Goal: Task Accomplishment & Management: Use online tool/utility

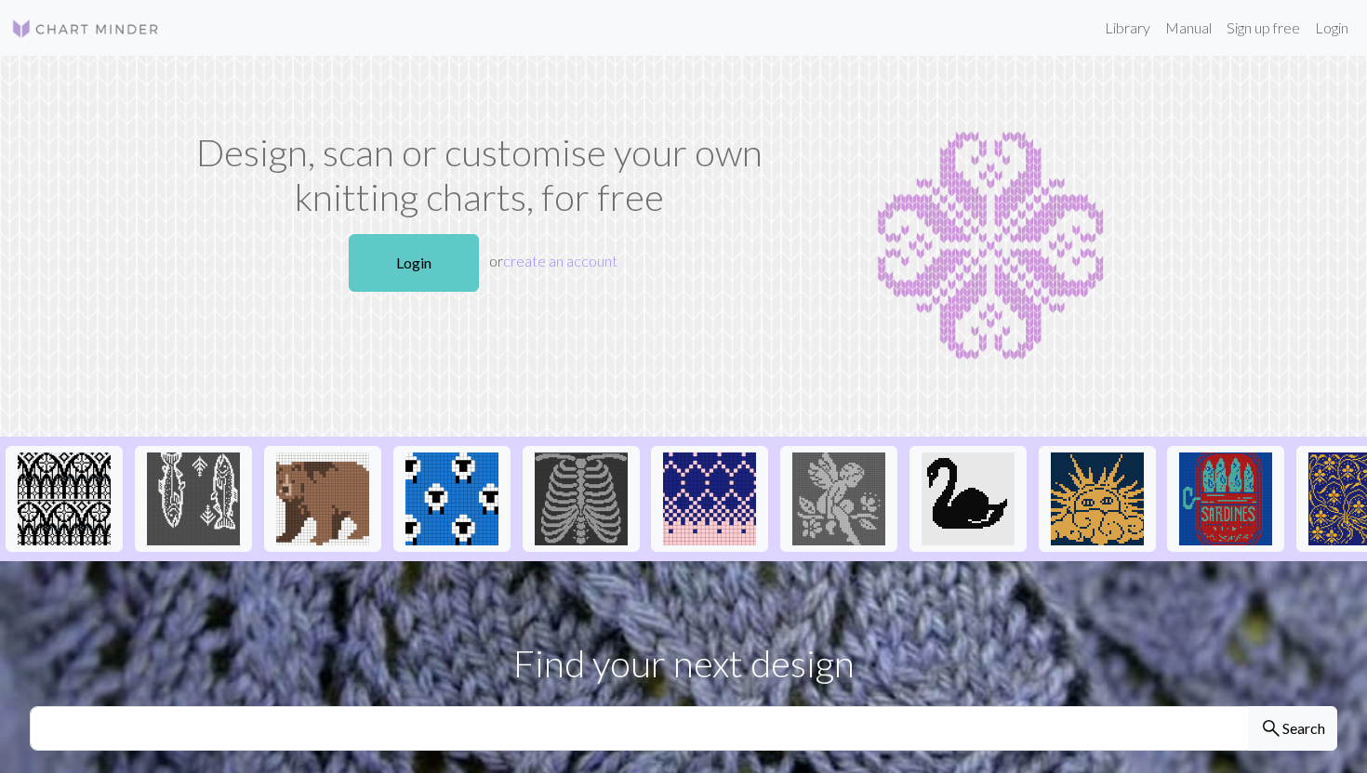
click at [438, 260] on link "Login" at bounding box center [414, 263] width 130 height 58
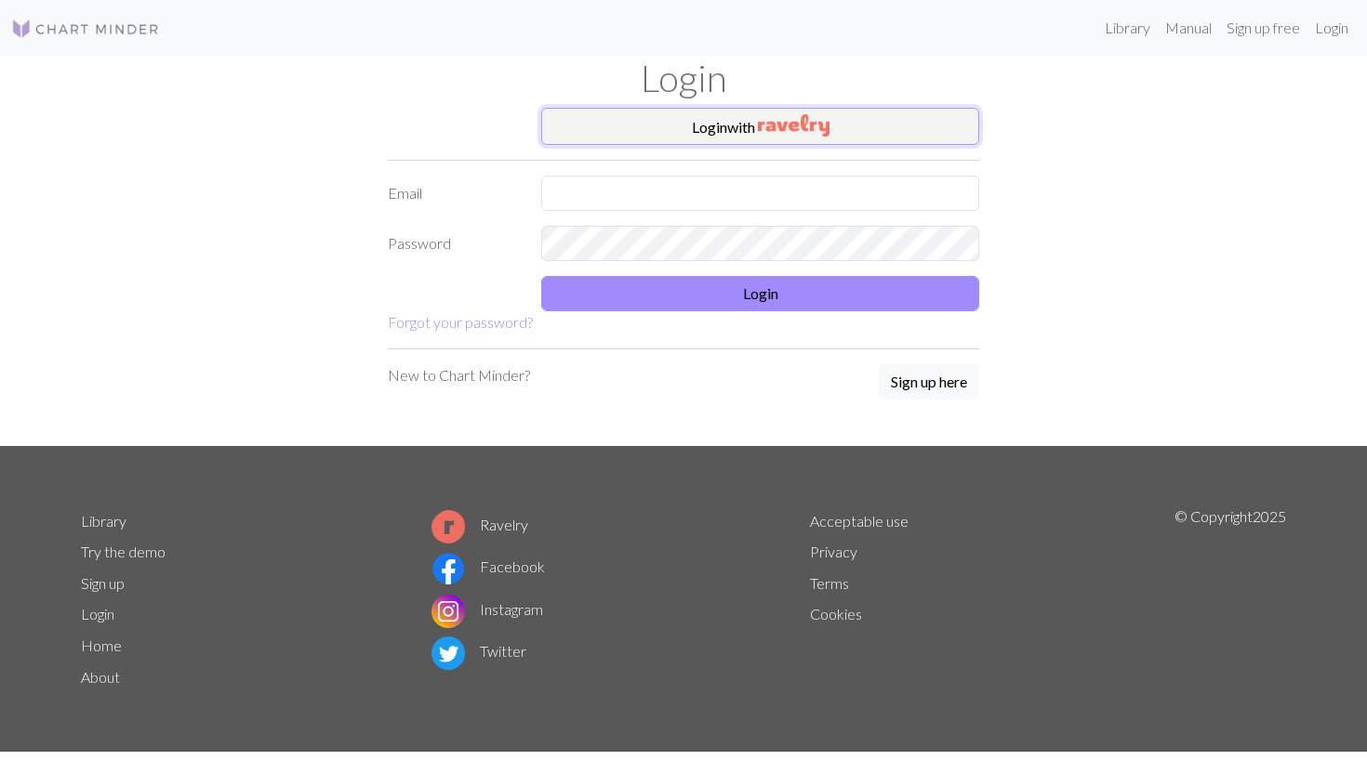
click at [741, 131] on button "Login with" at bounding box center [760, 126] width 438 height 37
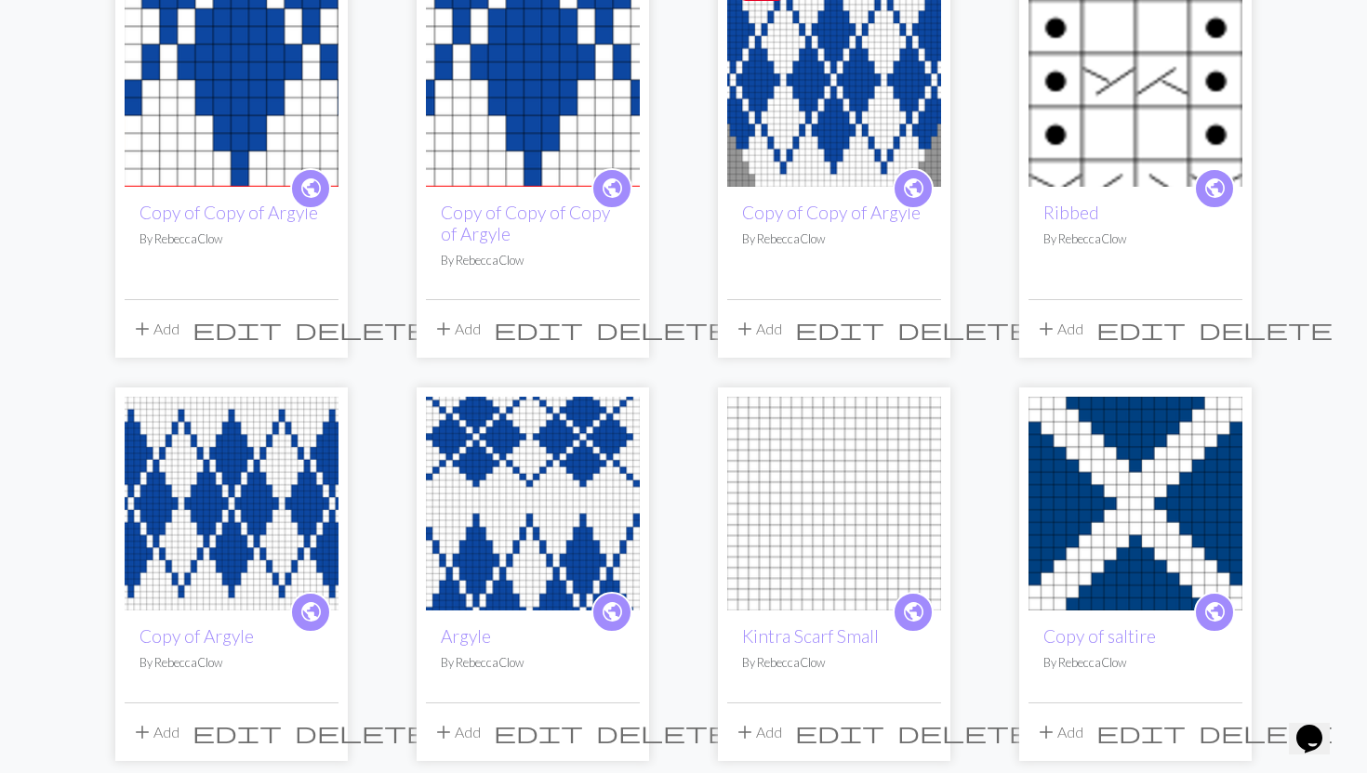
scroll to position [284, 0]
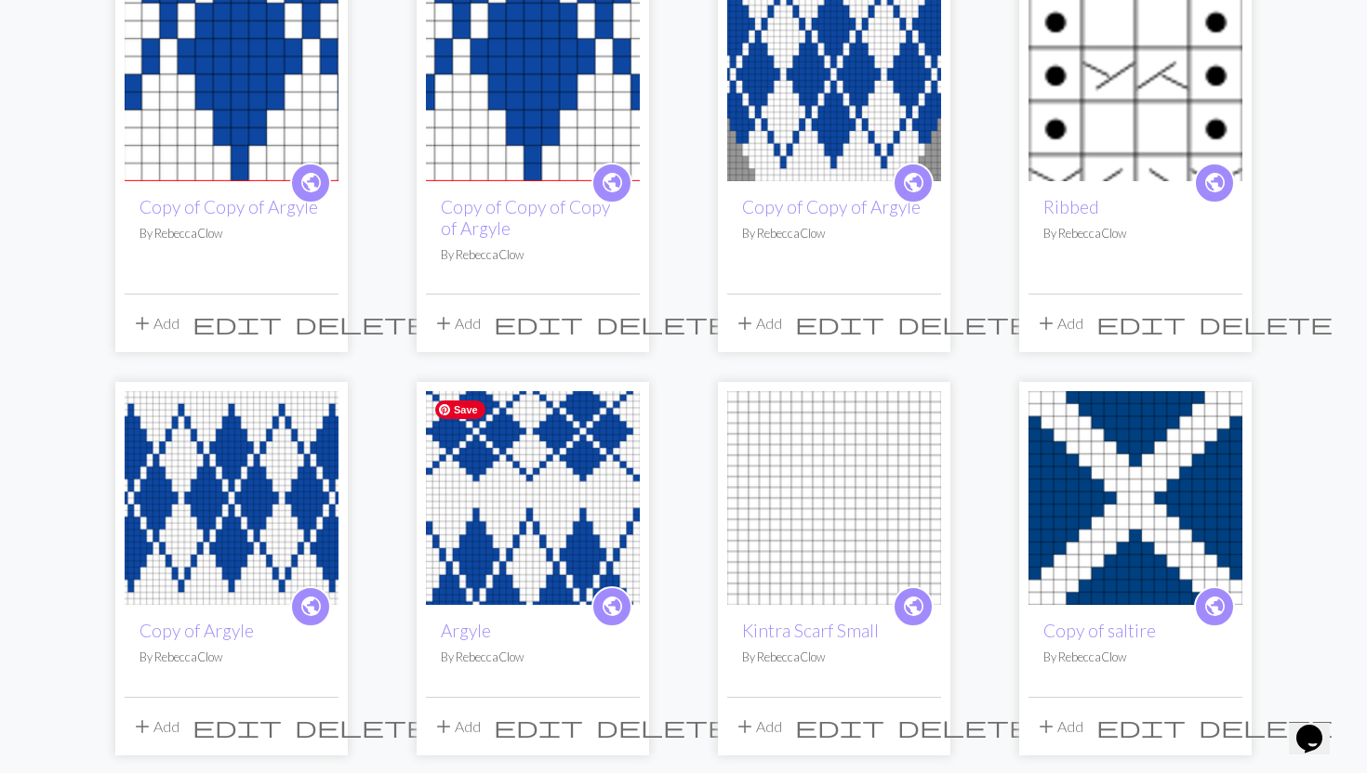
click at [513, 495] on img at bounding box center [533, 498] width 214 height 214
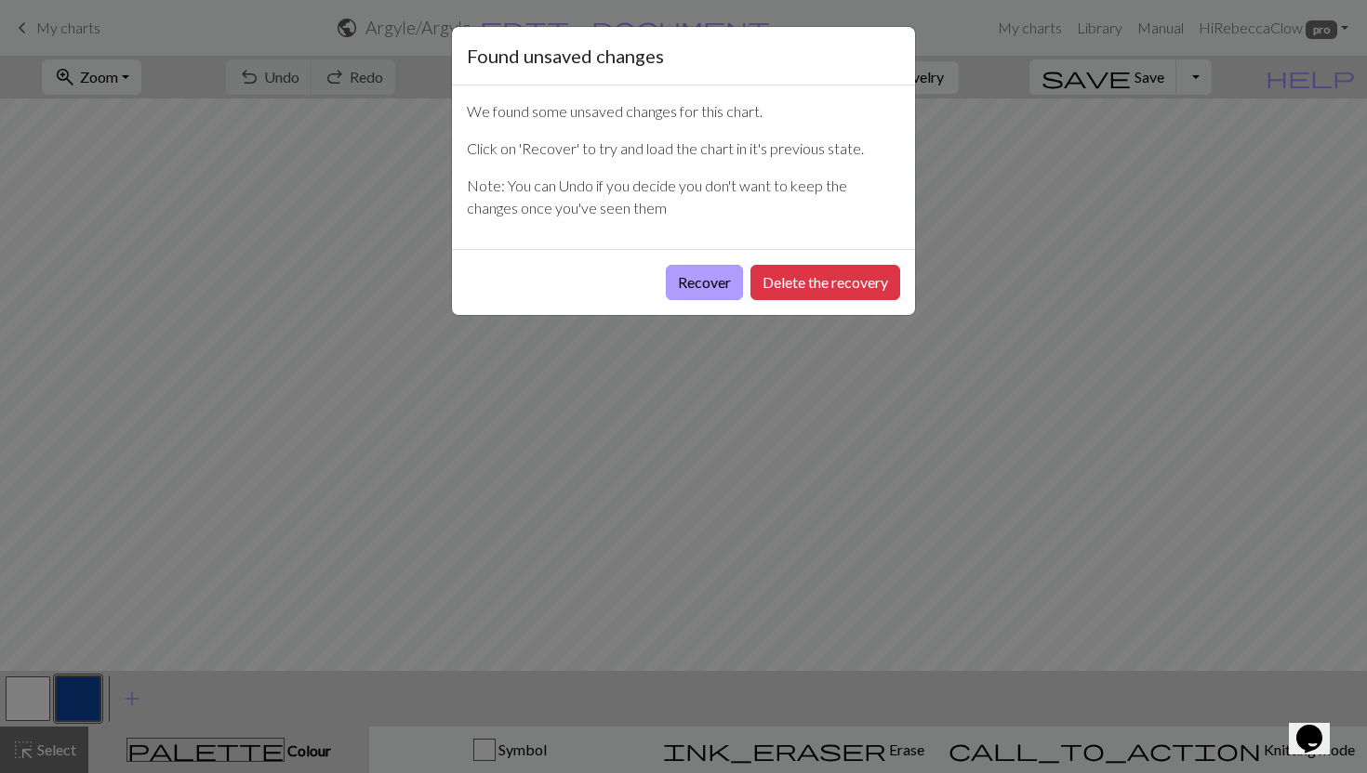
click at [732, 280] on button "Recover" at bounding box center [704, 282] width 77 height 35
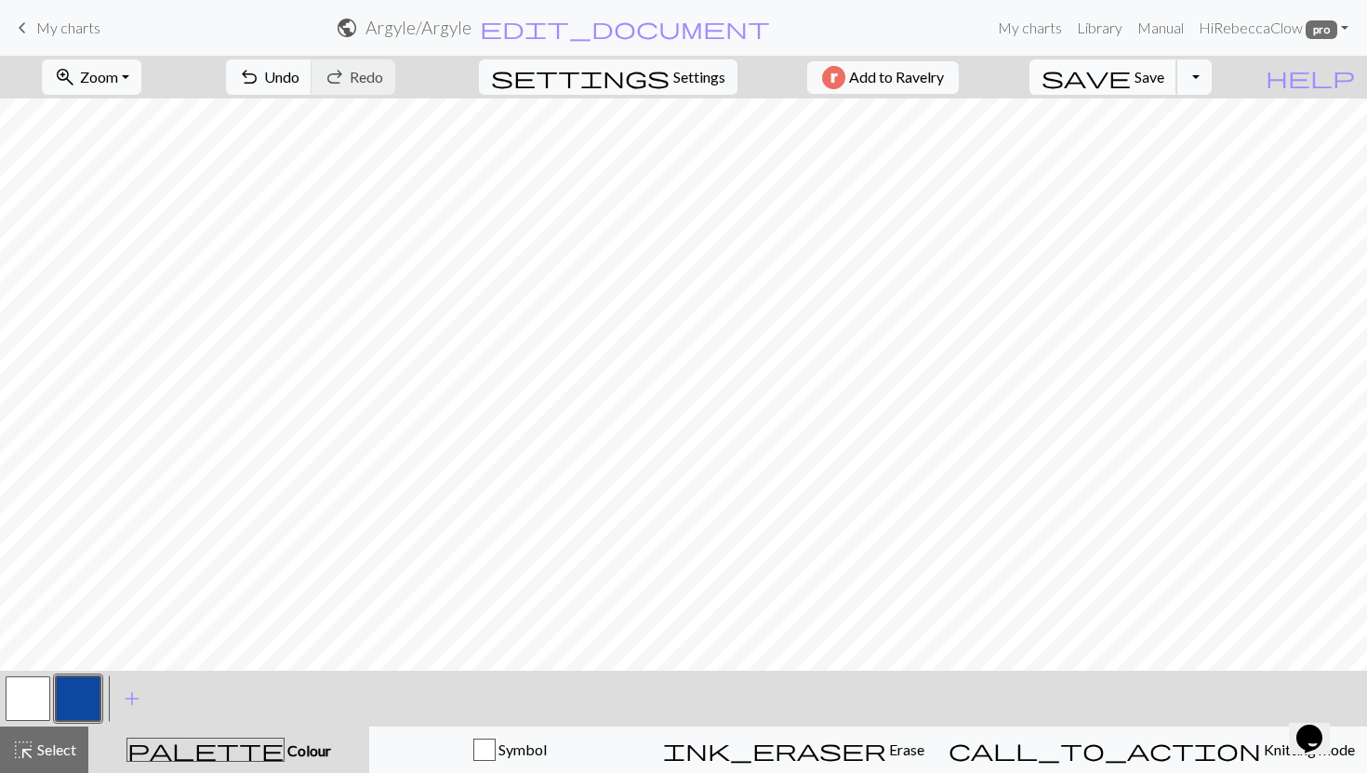
click at [1130, 70] on span "save" at bounding box center [1085, 77] width 89 height 26
click at [43, 746] on span "Select" at bounding box center [55, 750] width 42 height 18
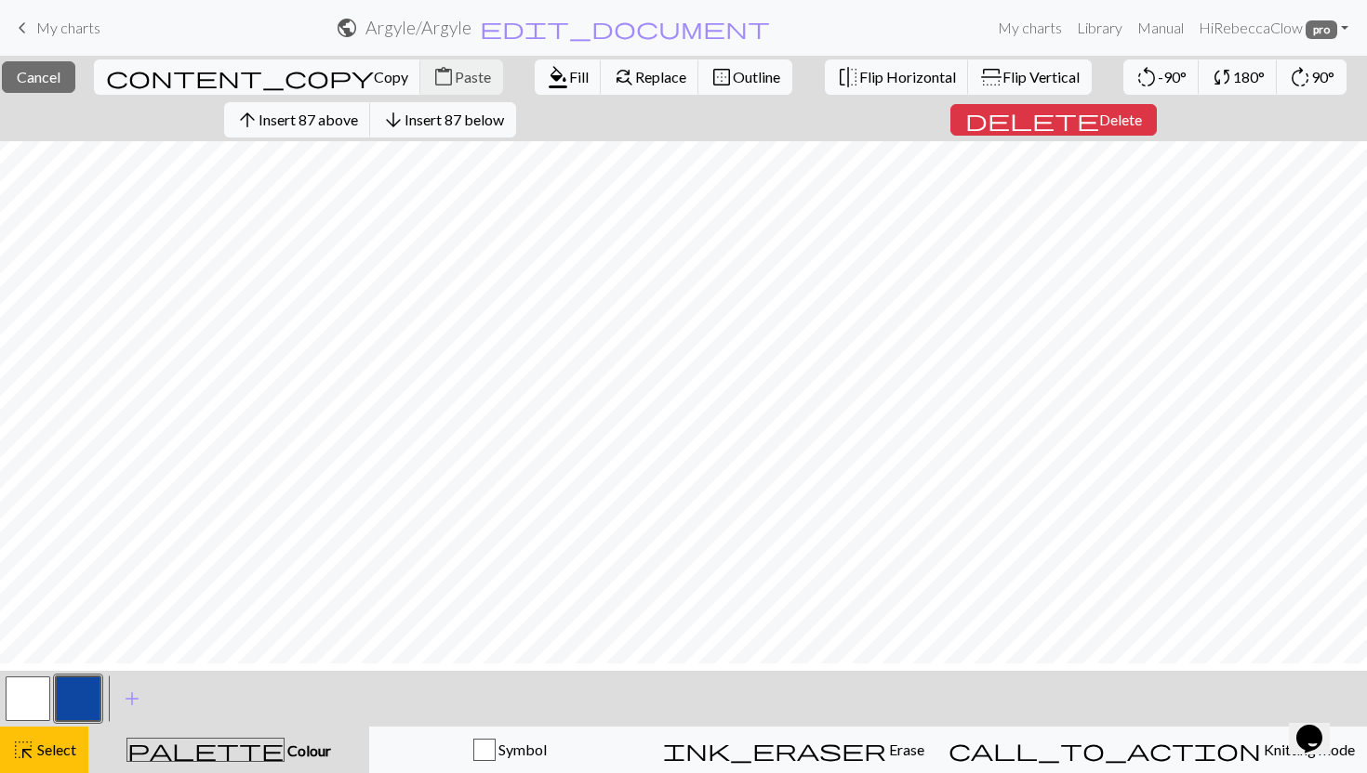
scroll to position [255, 0]
click at [1099, 126] on span "Delete" at bounding box center [1120, 120] width 43 height 18
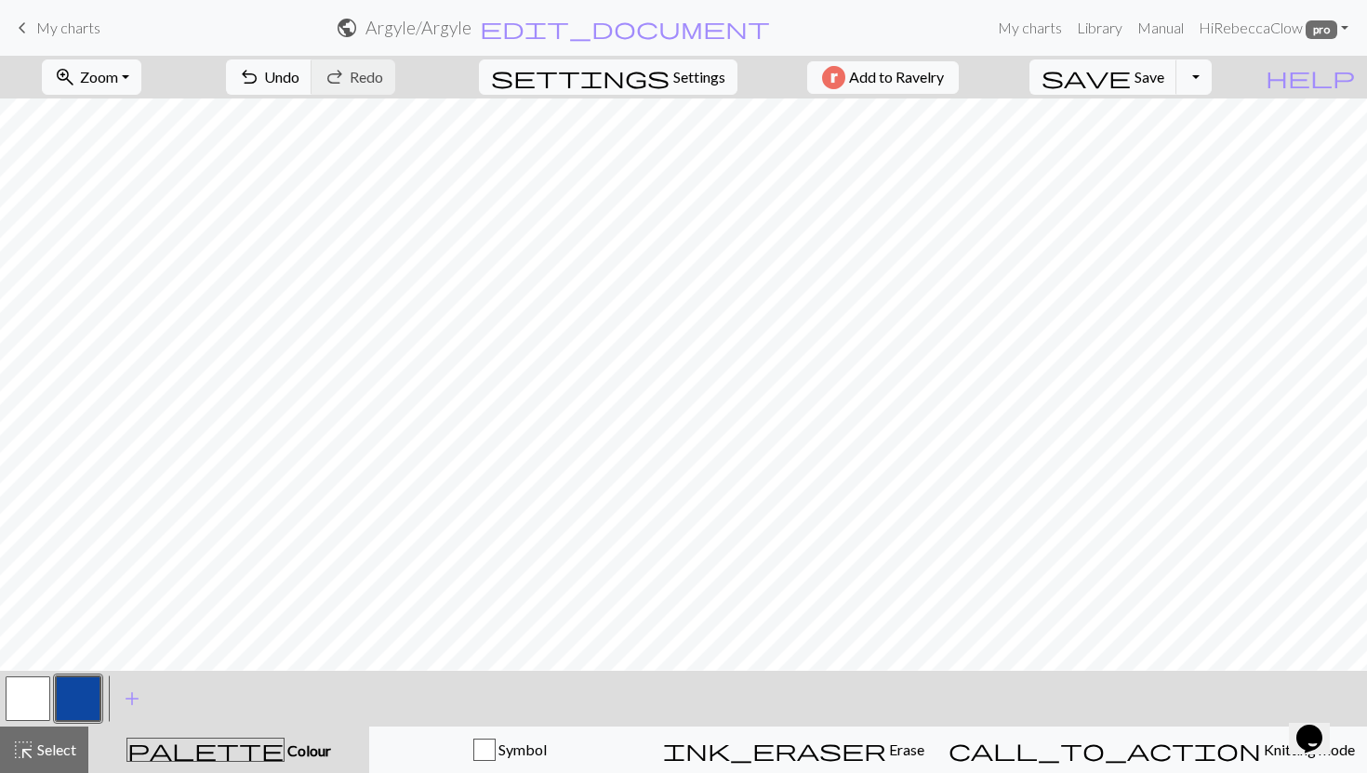
scroll to position [279, 0]
click at [13, 752] on span "highlight_alt" at bounding box center [23, 750] width 22 height 26
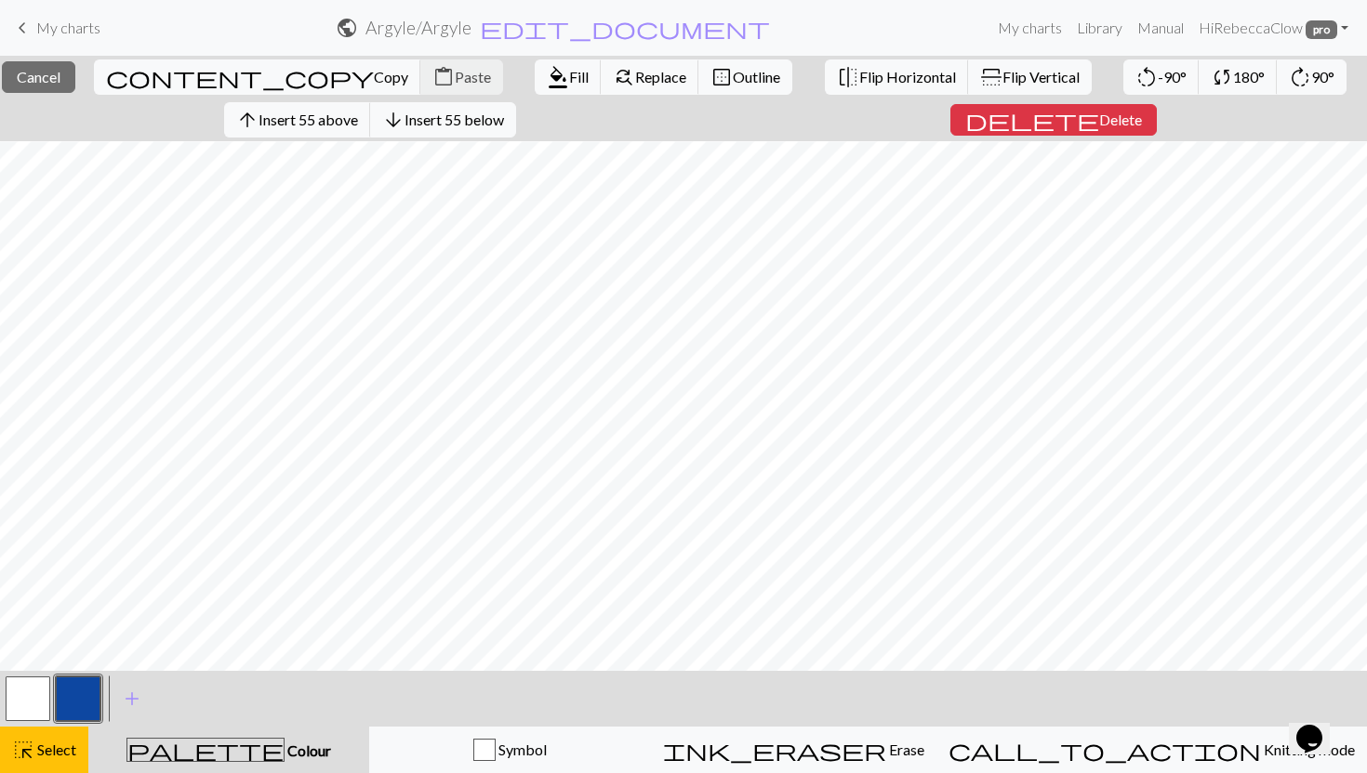
scroll to position [0, 0]
click at [1099, 124] on span "Delete" at bounding box center [1120, 120] width 43 height 18
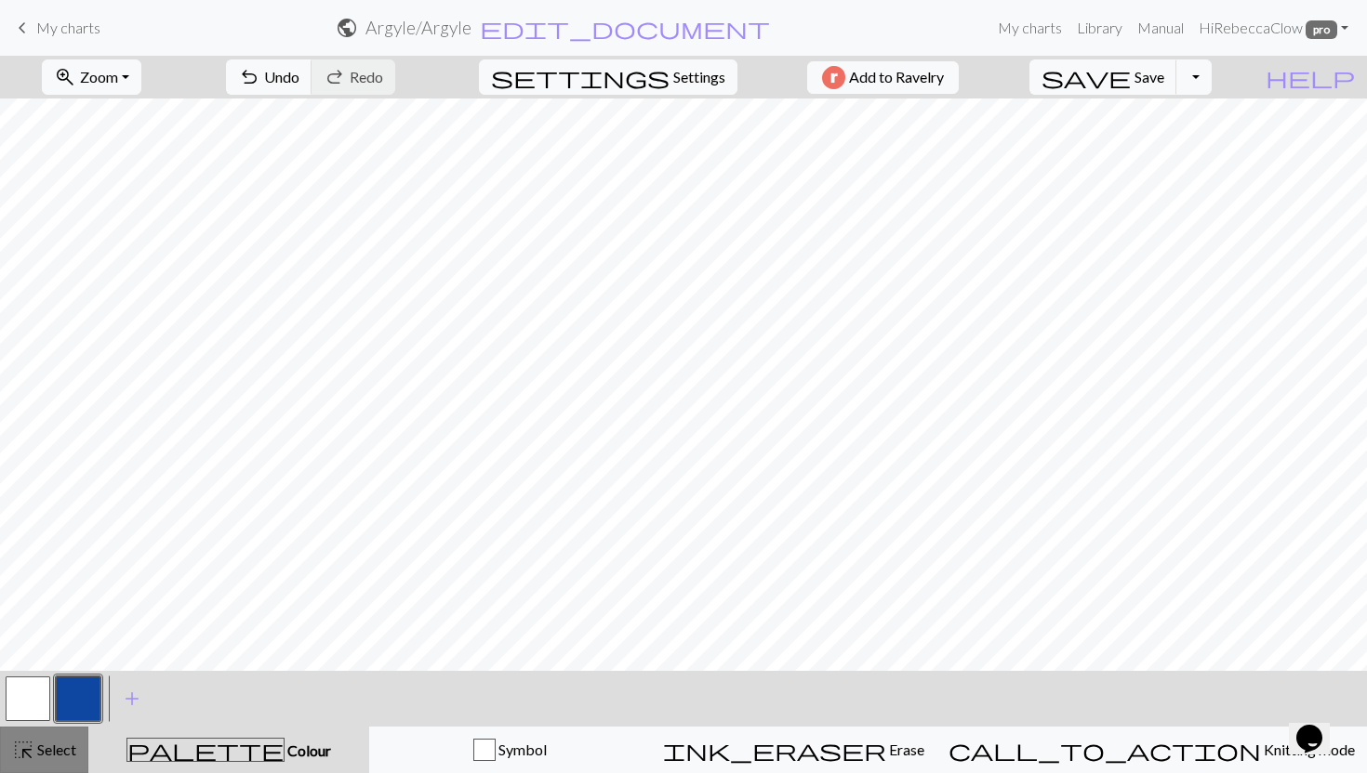
click at [48, 740] on div "highlight_alt Select Select" at bounding box center [44, 750] width 64 height 22
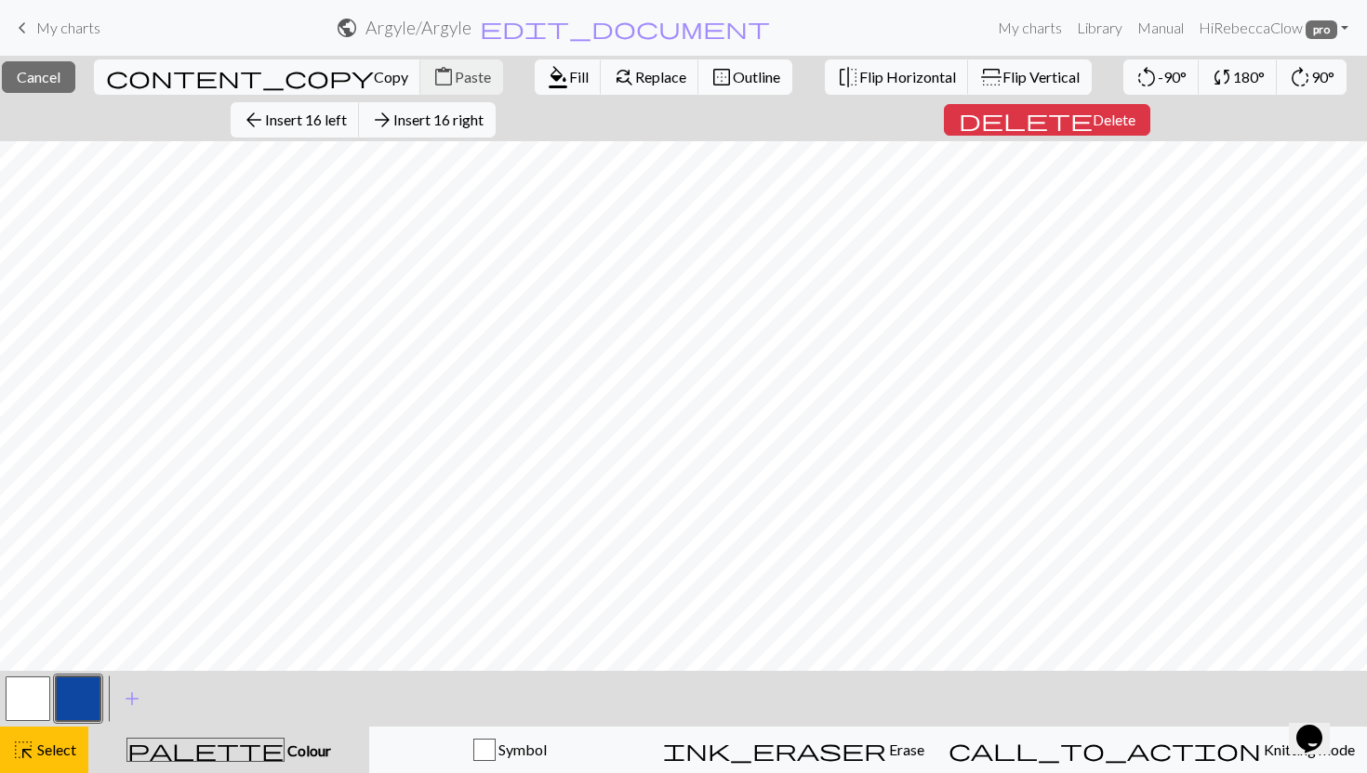
click at [733, 81] on span "Outline" at bounding box center [756, 77] width 47 height 18
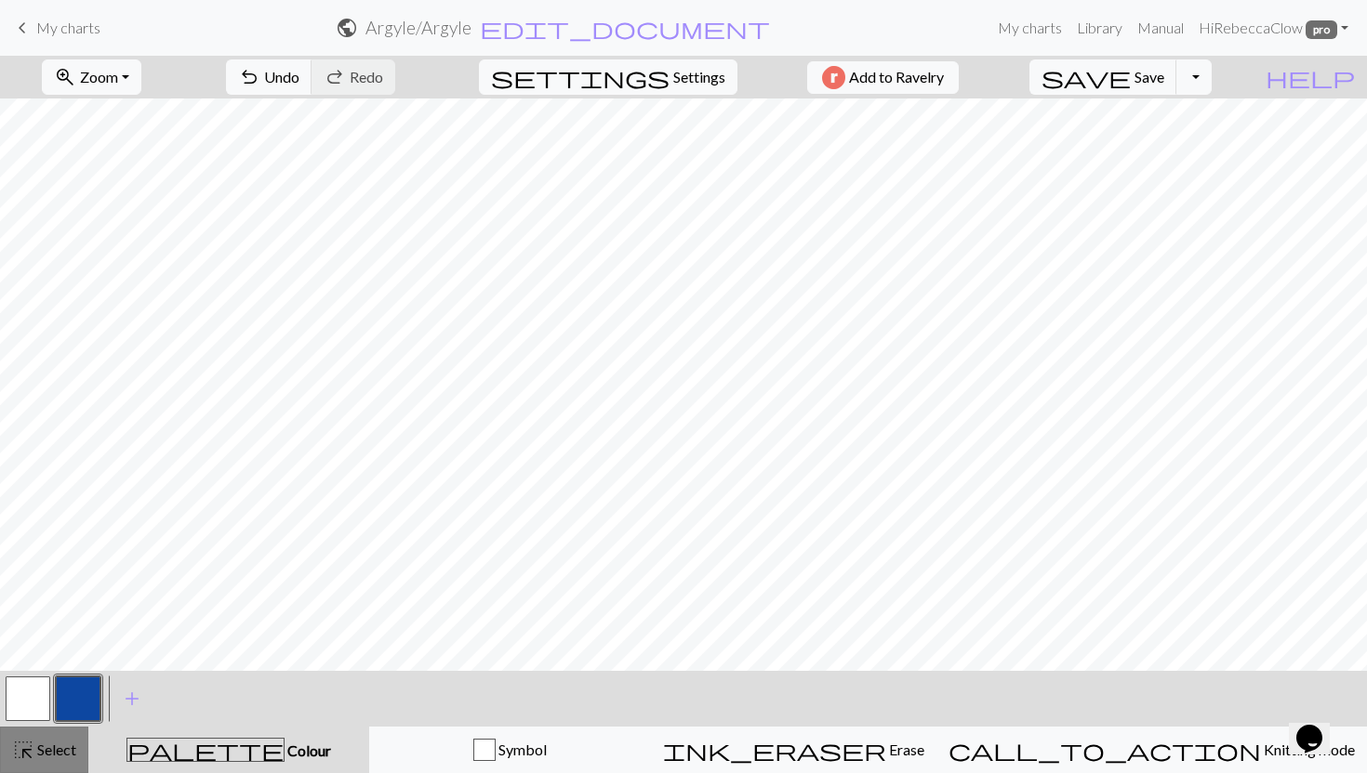
click at [30, 753] on span "highlight_alt" at bounding box center [23, 750] width 22 height 26
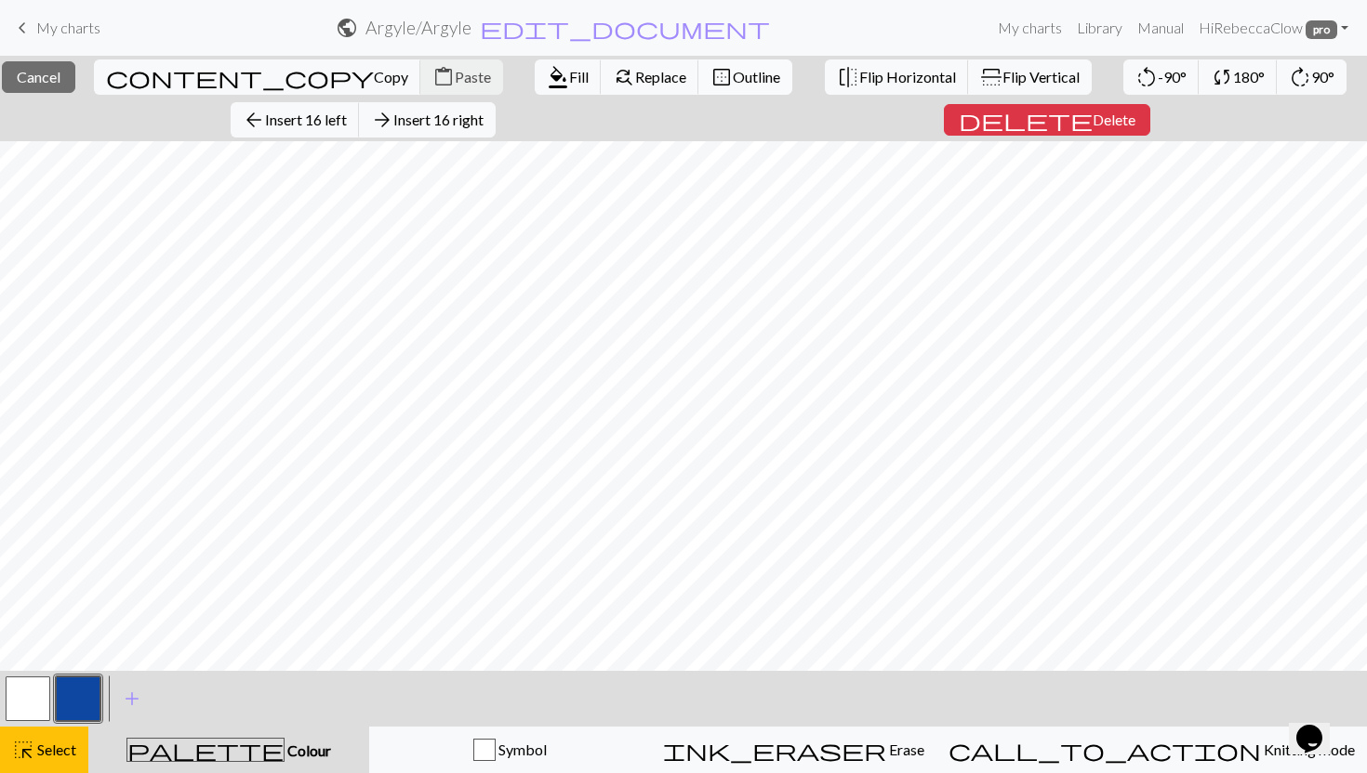
click at [710, 75] on span "border_outer" at bounding box center [721, 77] width 22 height 26
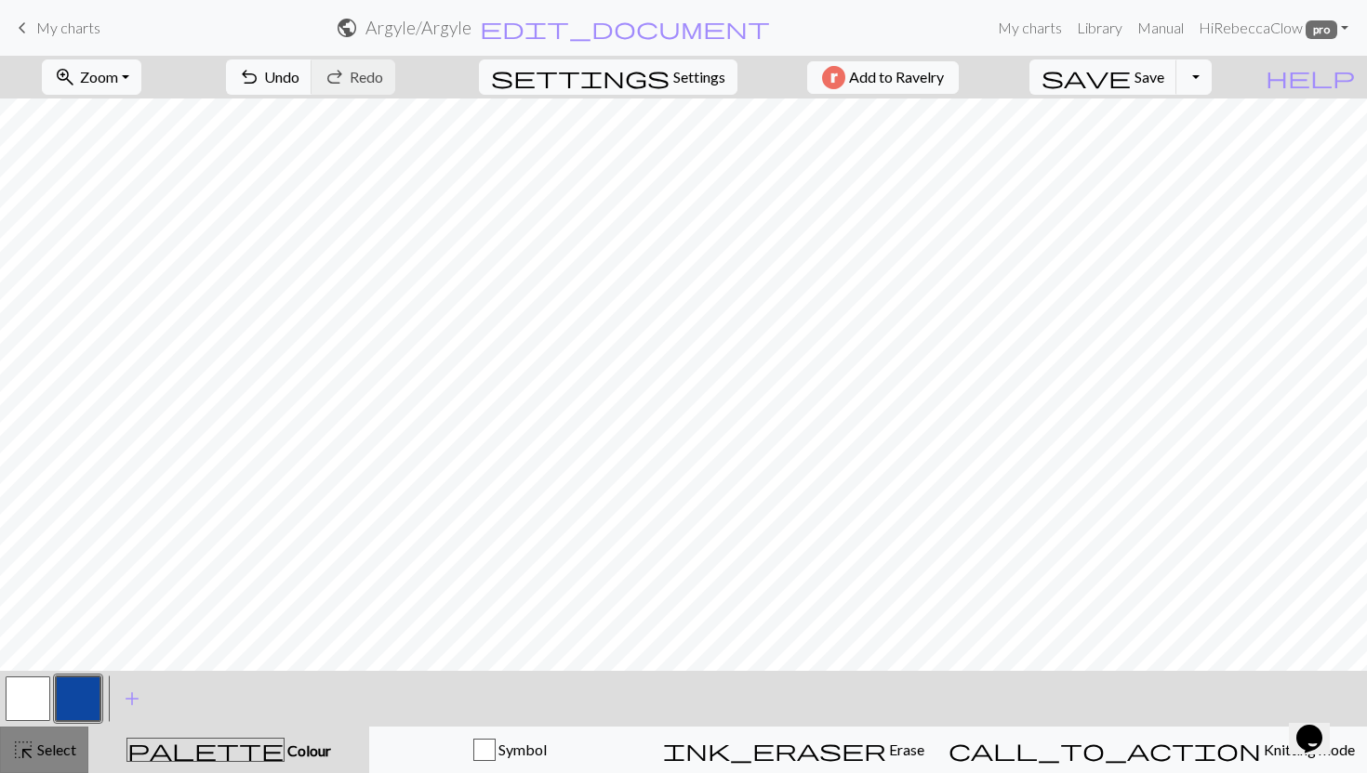
click at [64, 738] on button "highlight_alt Select Select" at bounding box center [44, 750] width 88 height 46
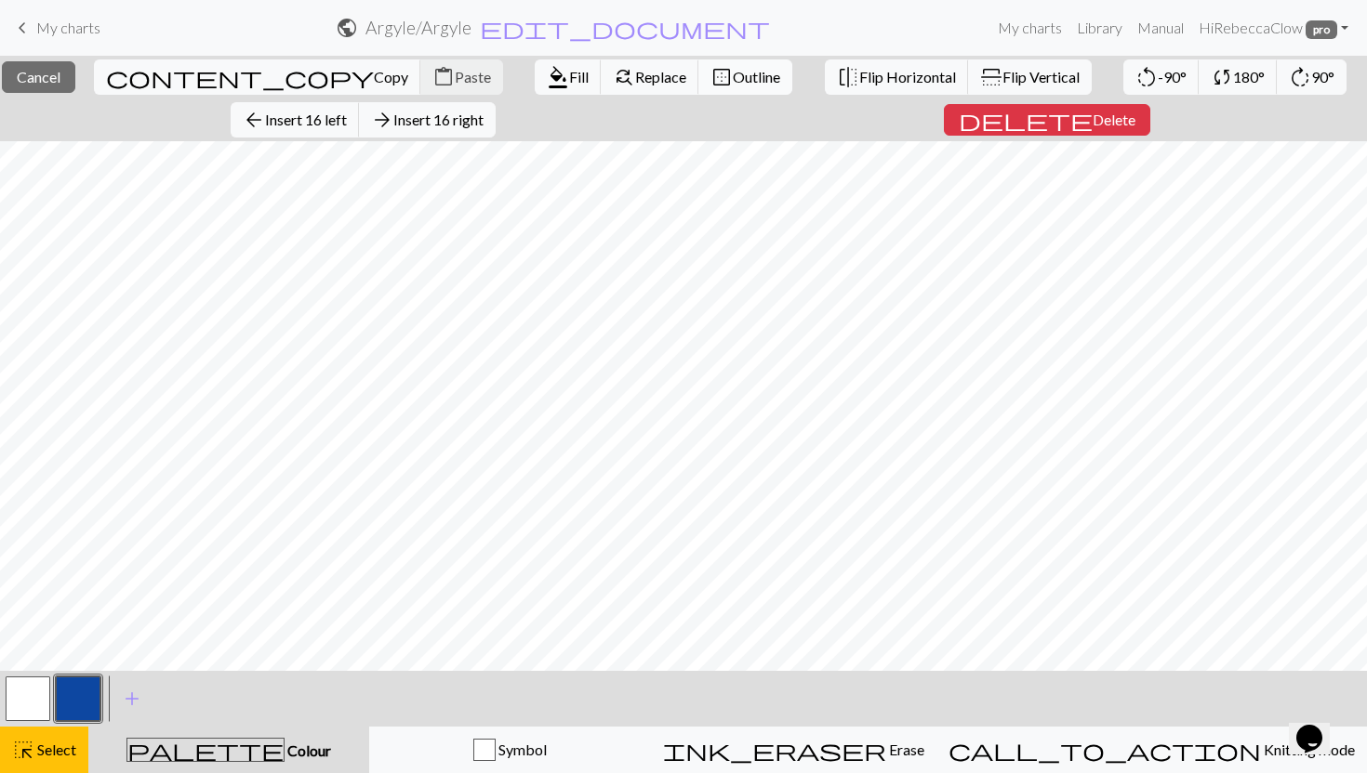
click at [733, 76] on span "Outline" at bounding box center [756, 77] width 47 height 18
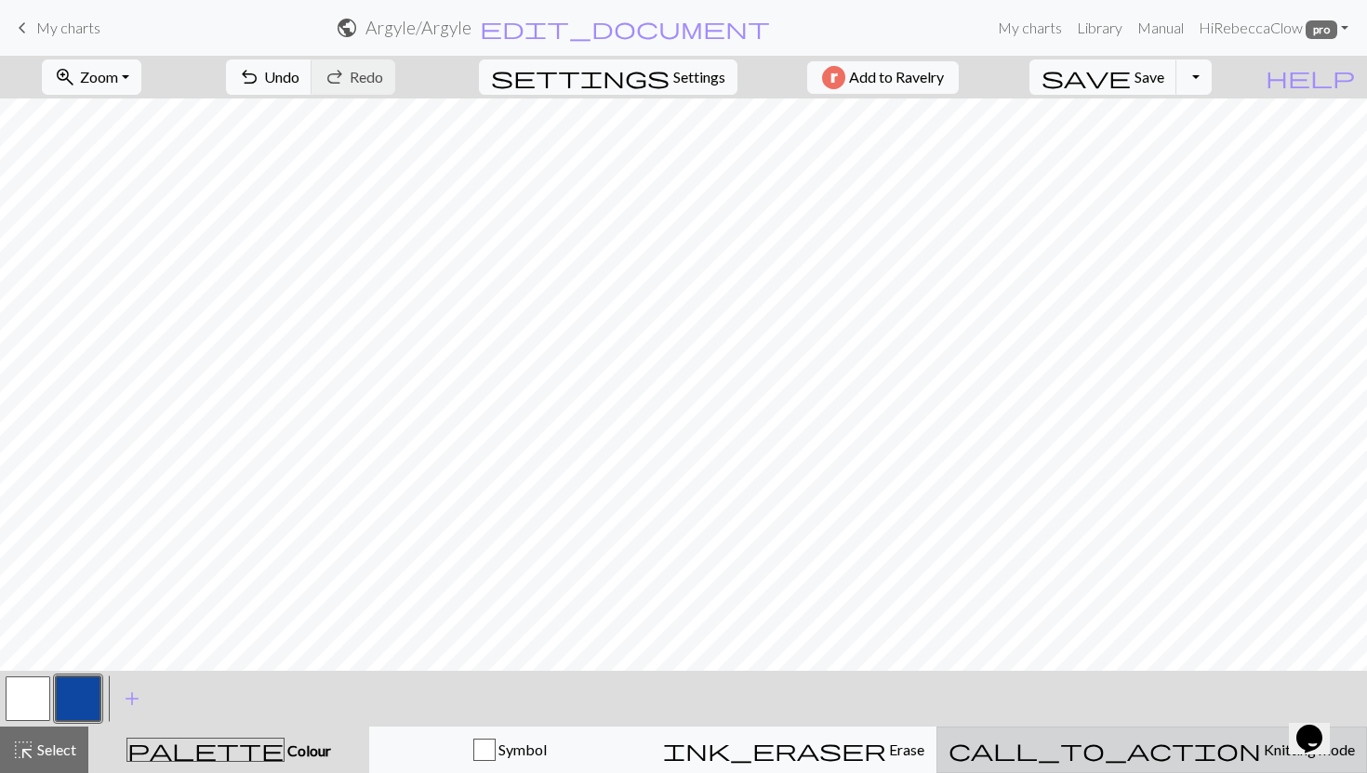
click at [1261, 753] on span "Knitting mode" at bounding box center [1308, 750] width 94 height 18
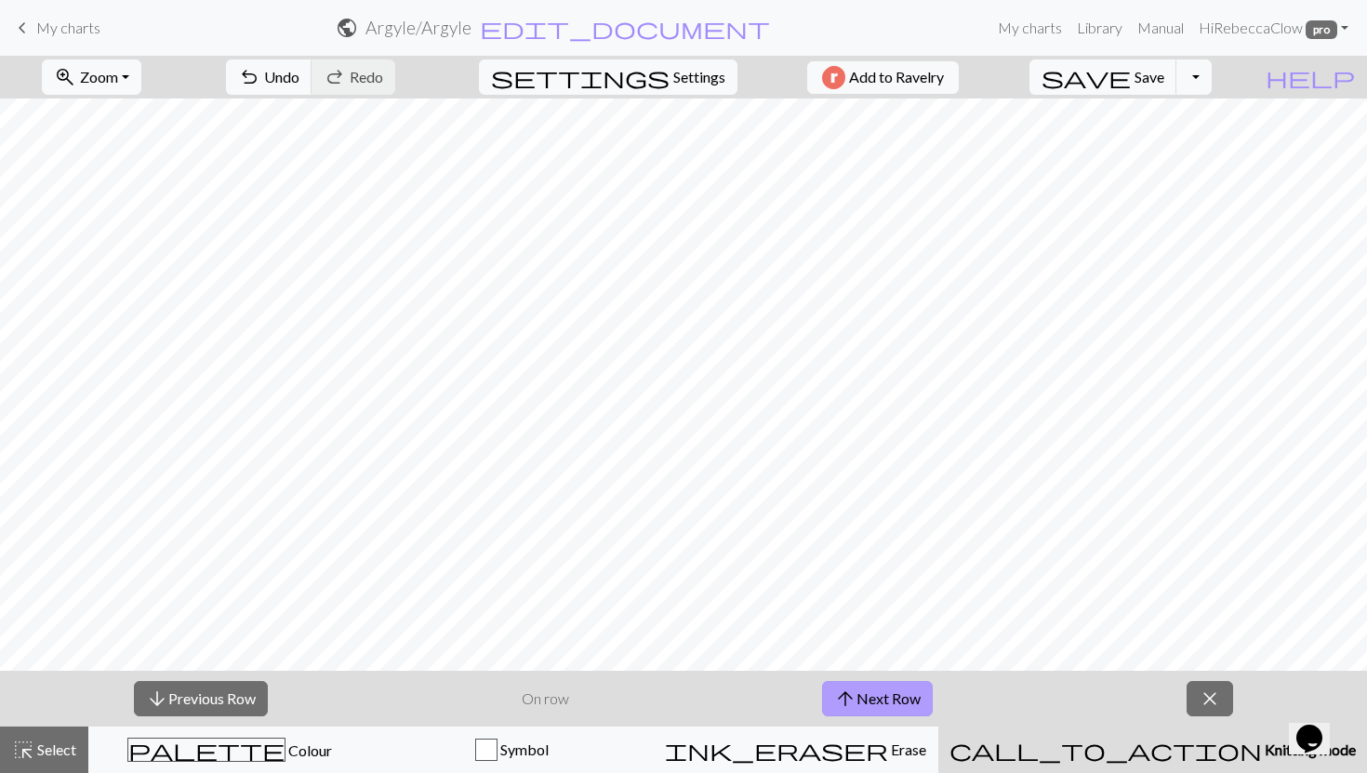
click at [877, 690] on button "arrow_upward Next Row" at bounding box center [877, 698] width 111 height 35
click at [877, 692] on button "arrow_upward Next Row" at bounding box center [877, 698] width 111 height 35
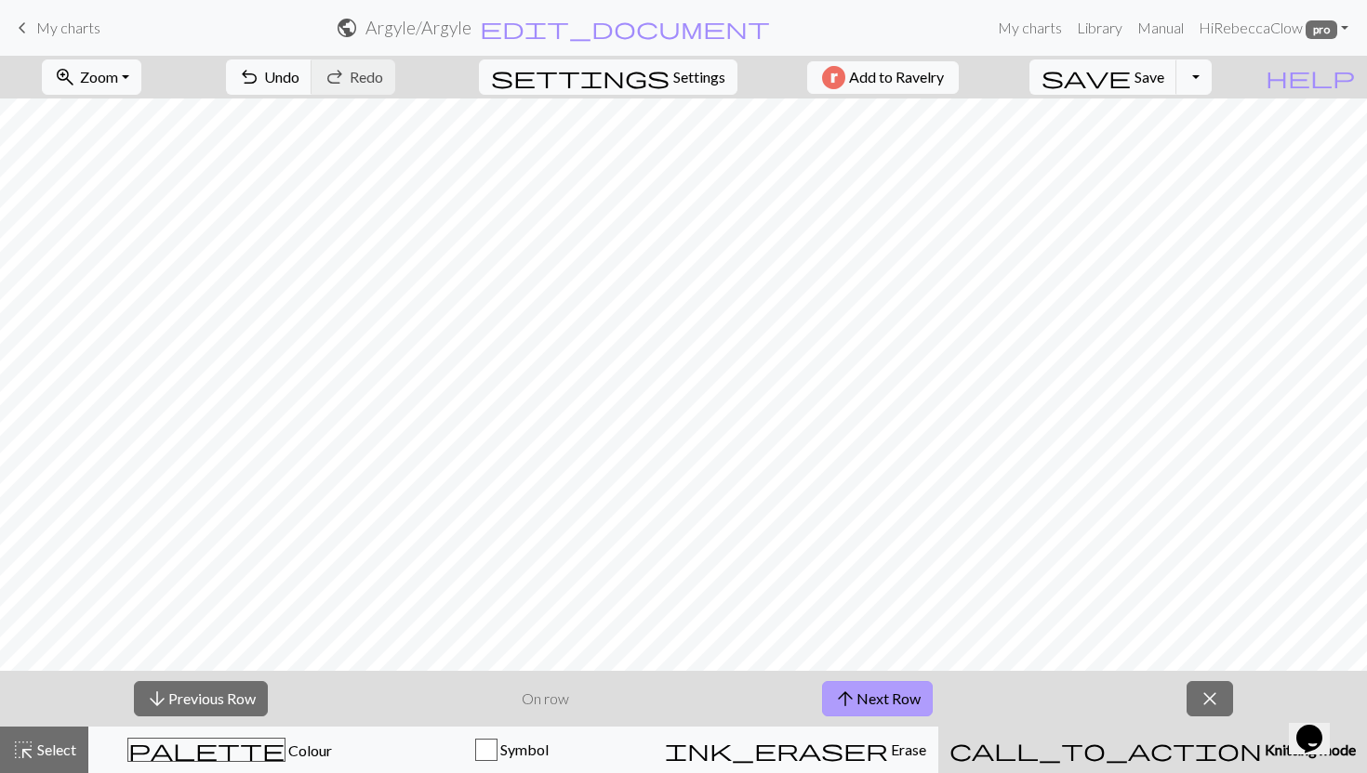
click at [877, 692] on button "arrow_upward Next Row" at bounding box center [877, 698] width 111 height 35
click at [877, 692] on button "arrow_upward Next Row" at bounding box center [881, 698] width 111 height 35
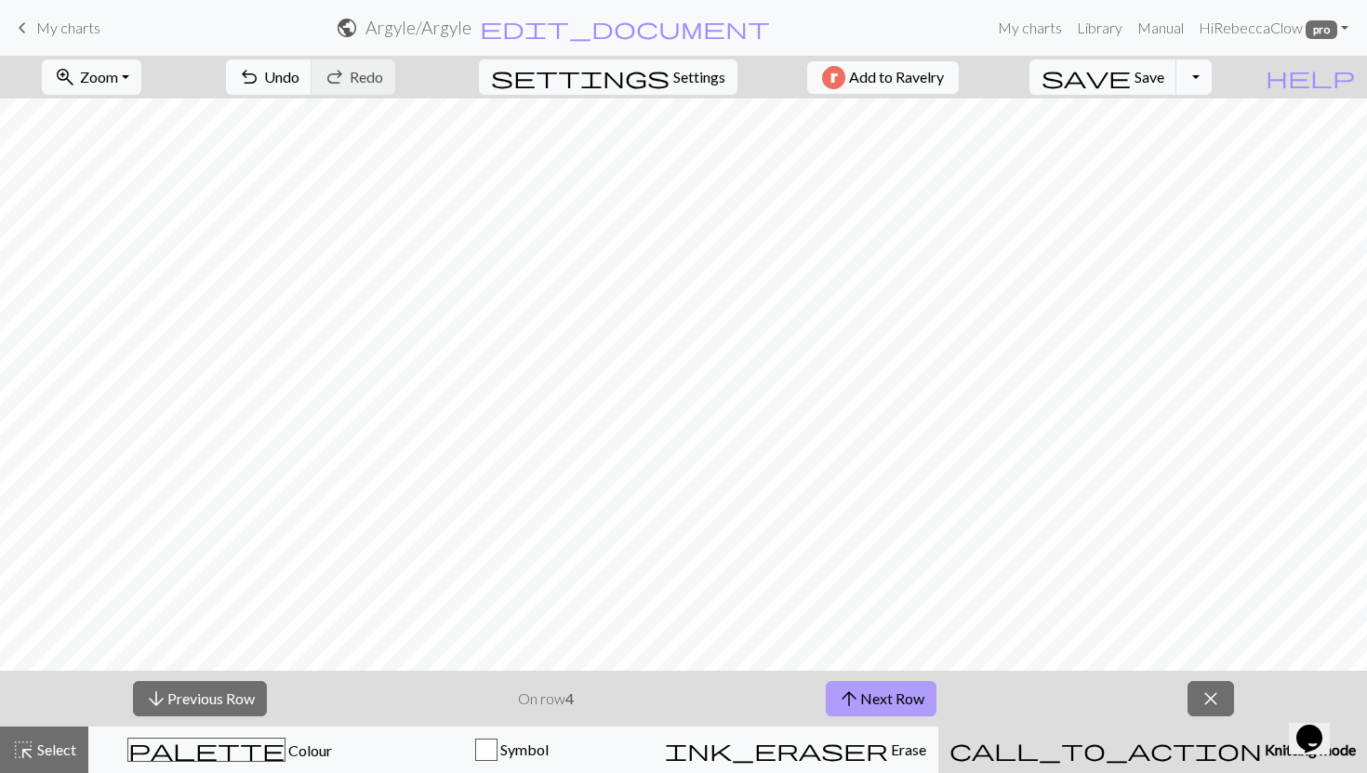
click at [877, 692] on button "arrow_upward Next Row" at bounding box center [881, 698] width 111 height 35
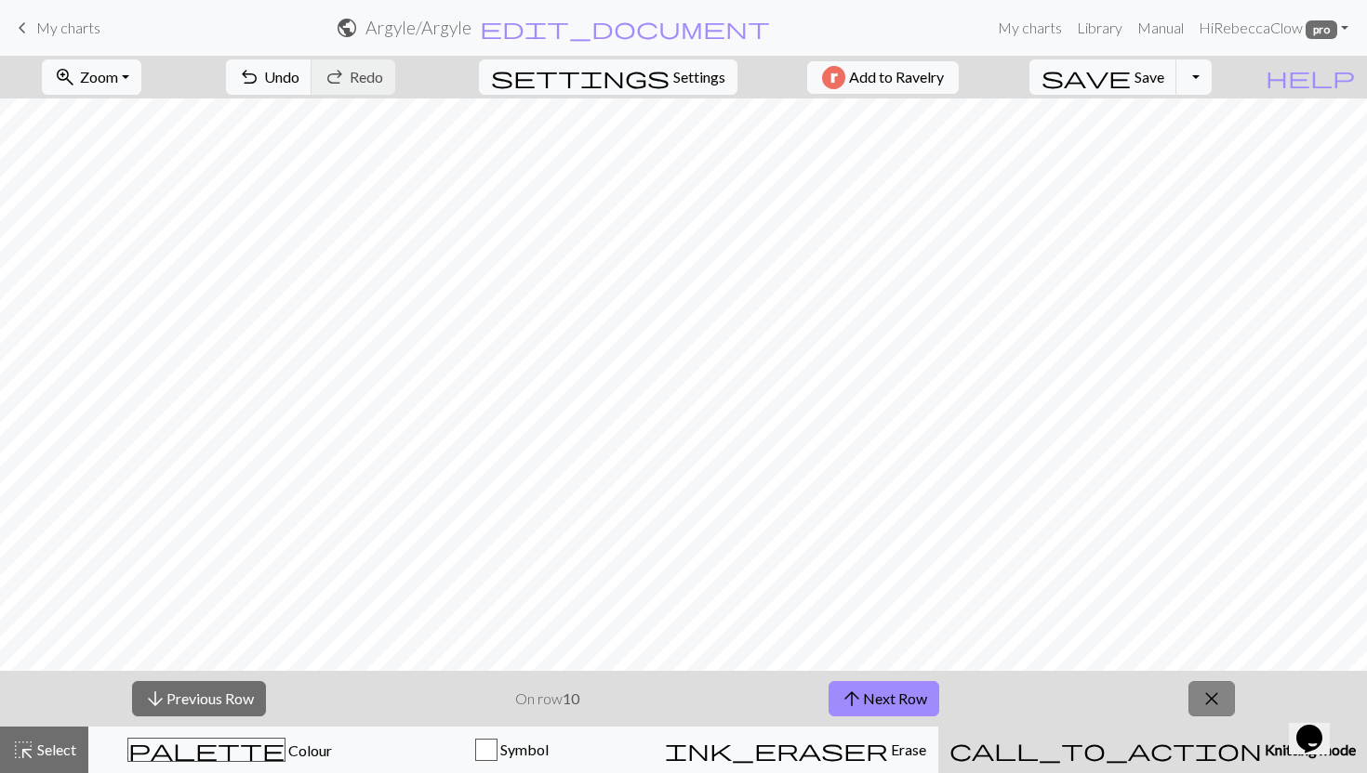
click at [1223, 705] on span "close" at bounding box center [1211, 699] width 22 height 26
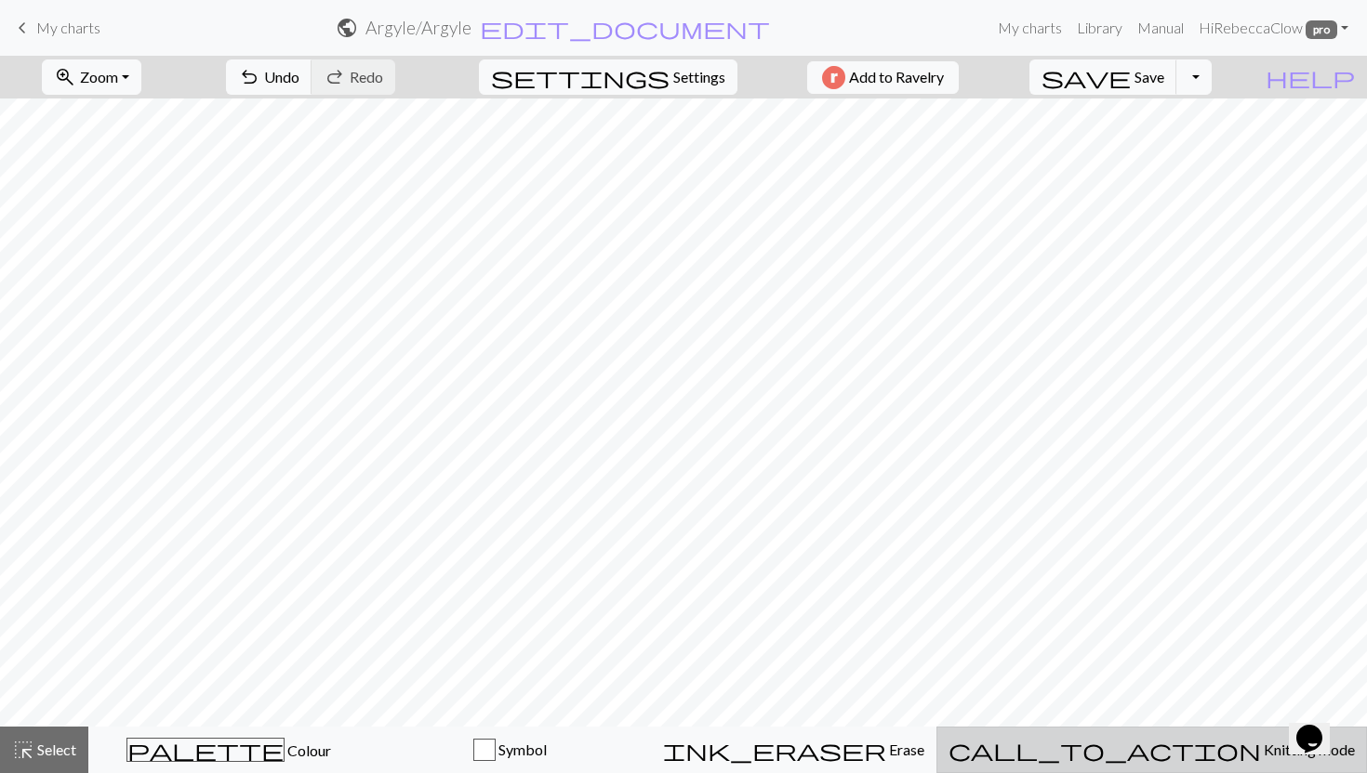
click at [1261, 749] on span "Knitting mode" at bounding box center [1308, 750] width 94 height 18
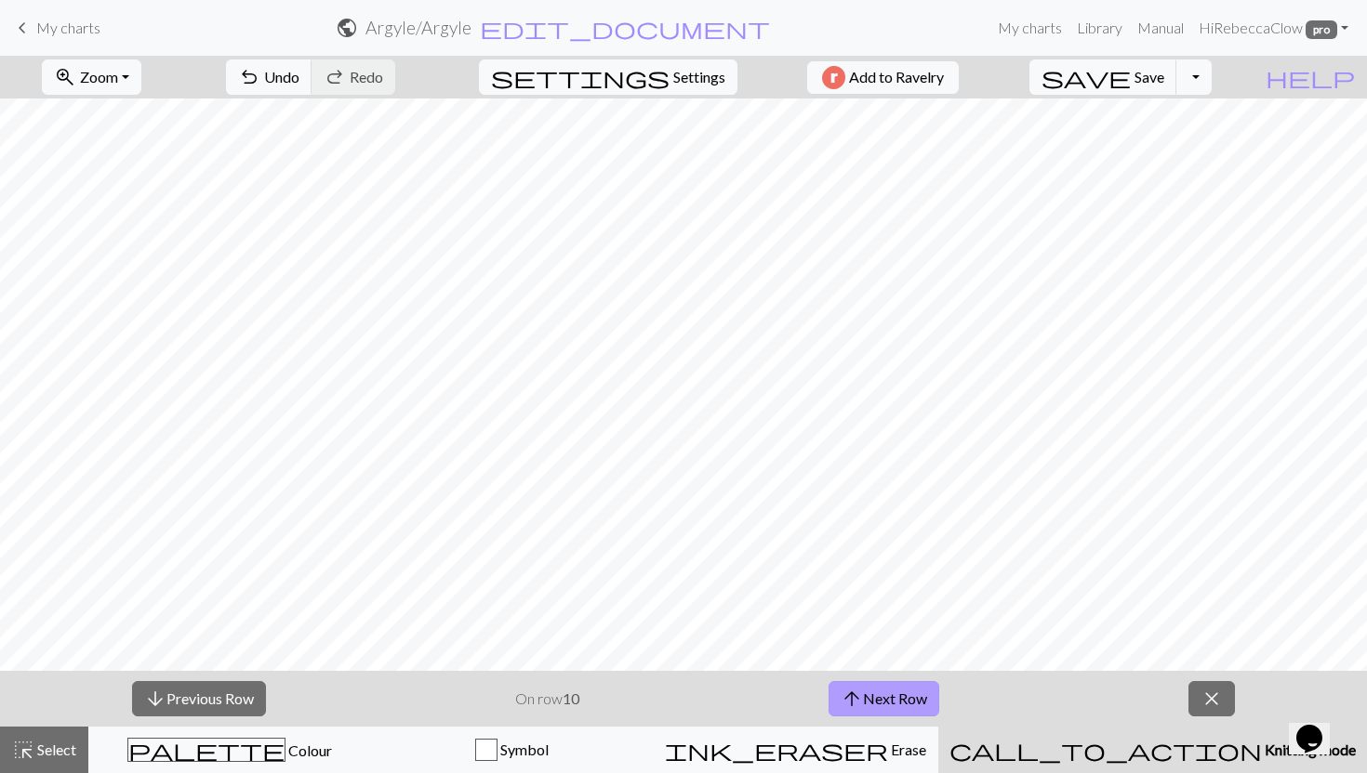
click at [864, 694] on button "arrow_upward Next Row" at bounding box center [883, 698] width 111 height 35
